Goal: Navigation & Orientation: Find specific page/section

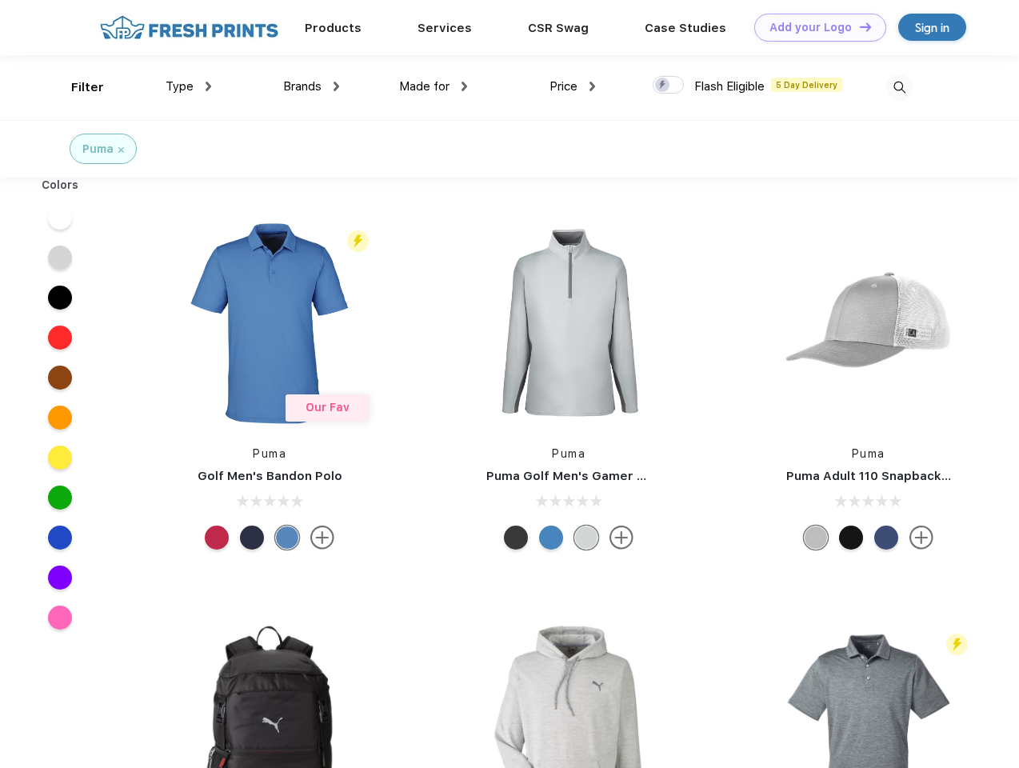
click at [814, 27] on link "Add your Logo Design Tool" at bounding box center [820, 28] width 132 height 28
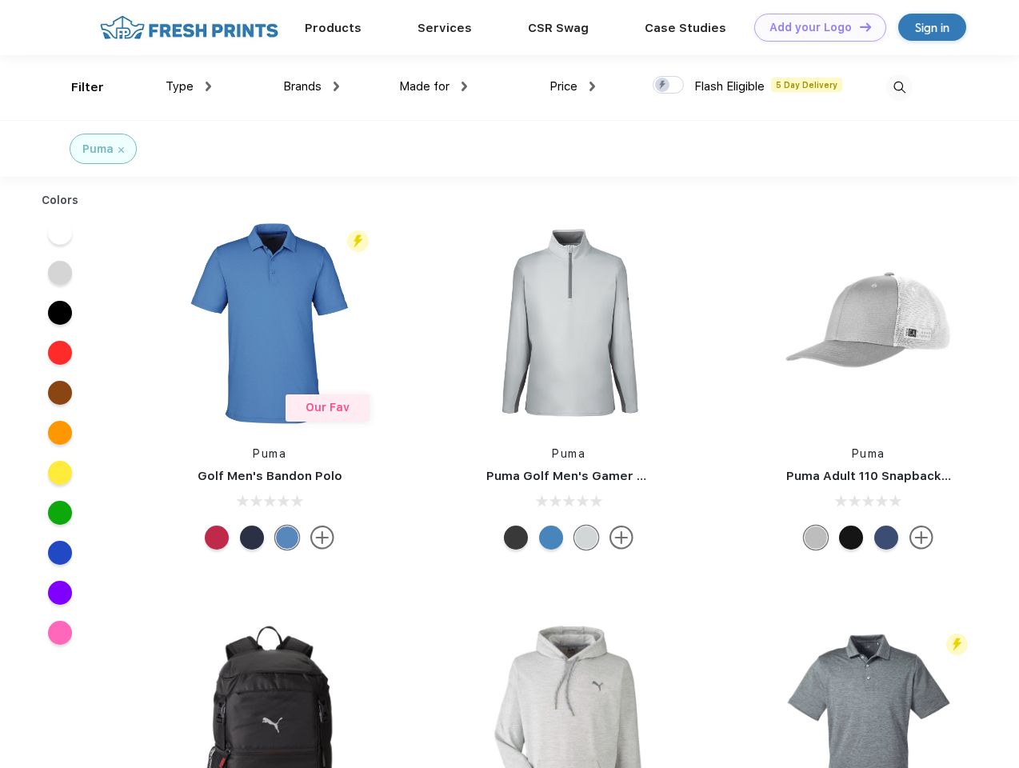
click at [0, 0] on div "Design Tool" at bounding box center [0, 0] width 0 height 0
click at [858, 26] on link "Add your Logo Design Tool" at bounding box center [820, 28] width 132 height 28
click at [77, 87] on div "Filter" at bounding box center [87, 87] width 33 height 18
click at [189, 86] on span "Type" at bounding box center [180, 86] width 28 height 14
click at [311, 86] on span "Brands" at bounding box center [302, 86] width 38 height 14
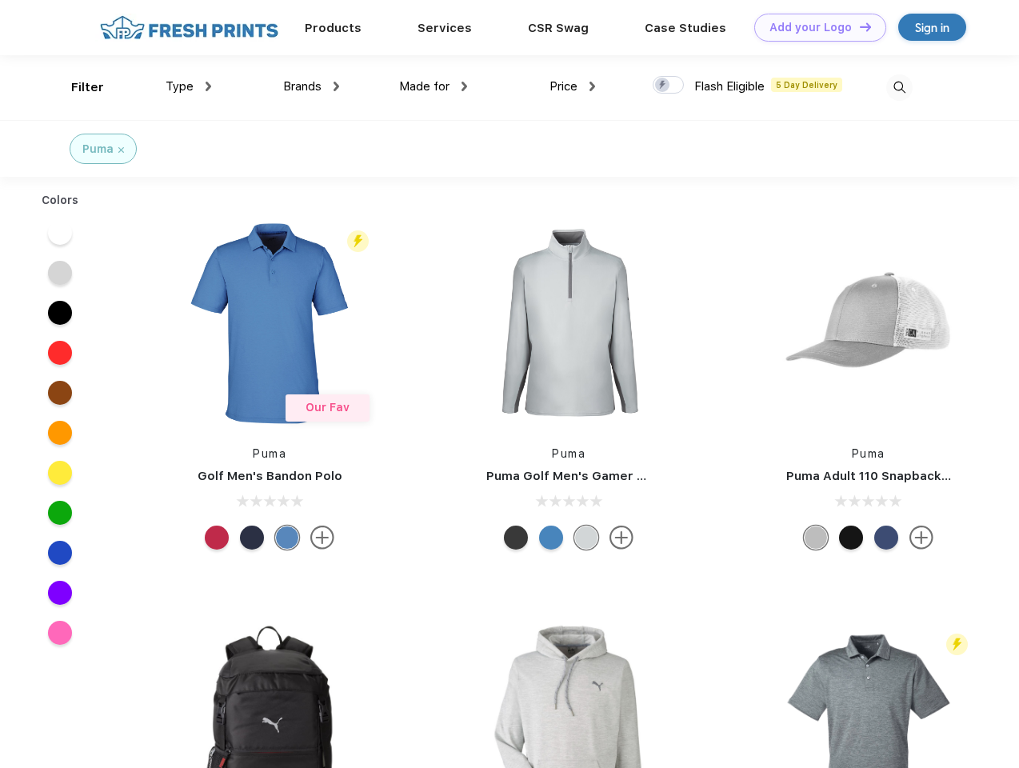
click at [433, 86] on span "Made for" at bounding box center [424, 86] width 50 height 14
click at [573, 86] on span "Price" at bounding box center [563, 86] width 28 height 14
click at [669, 86] on div at bounding box center [668, 85] width 31 height 18
click at [663, 86] on input "checkbox" at bounding box center [658, 80] width 10 height 10
click at [899, 87] on img at bounding box center [899, 87] width 26 height 26
